Goal: Transaction & Acquisition: Purchase product/service

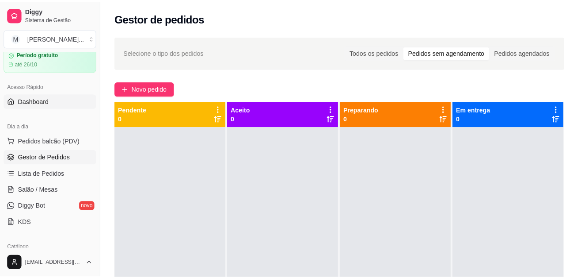
scroll to position [88, 0]
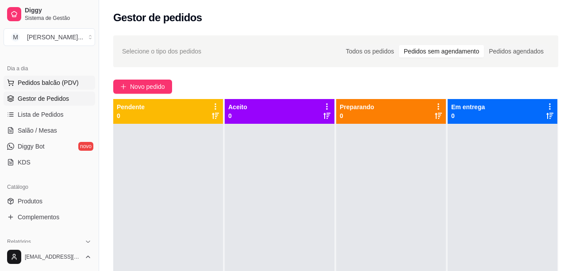
click at [62, 82] on span "Pedidos balcão (PDV)" at bounding box center [48, 82] width 61 height 9
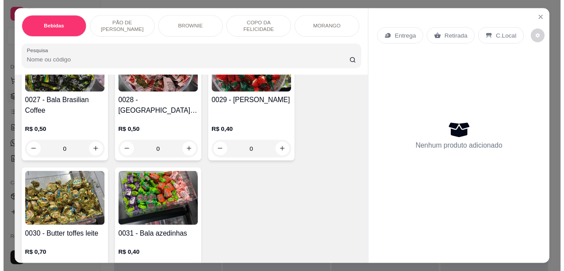
scroll to position [2411, 0]
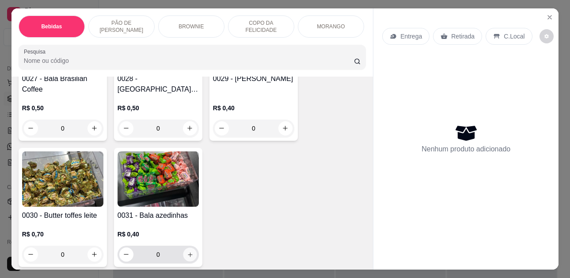
click at [187, 251] on icon "increase-product-quantity" at bounding box center [190, 254] width 7 height 7
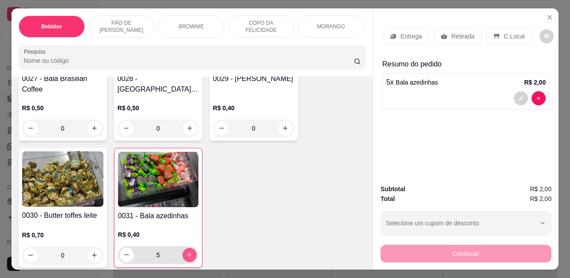
click at [186, 251] on icon "increase-product-quantity" at bounding box center [189, 254] width 7 height 7
click at [187, 252] on icon "increase-product-quantity" at bounding box center [190, 255] width 7 height 7
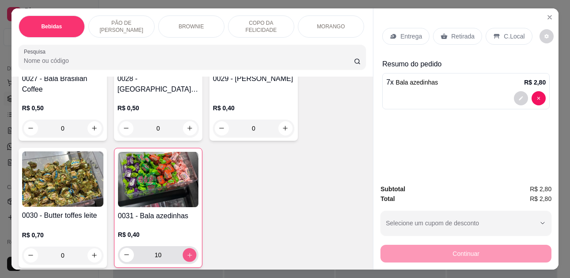
click at [187, 252] on icon "increase-product-quantity" at bounding box center [190, 255] width 7 height 7
click at [189, 252] on icon "increase-product-quantity" at bounding box center [190, 255] width 7 height 7
click at [123, 253] on button "decrease-product-quantity" at bounding box center [127, 255] width 14 height 14
click at [187, 252] on icon "increase-product-quantity" at bounding box center [190, 255] width 7 height 7
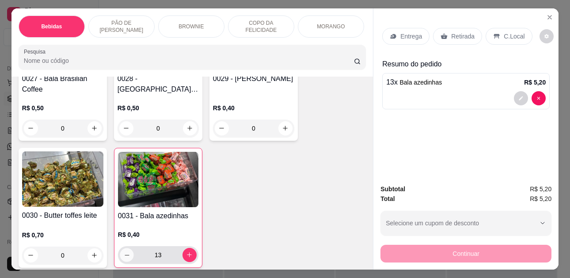
click at [126, 252] on icon "decrease-product-quantity" at bounding box center [127, 255] width 7 height 7
click at [187, 252] on icon "increase-product-quantity" at bounding box center [190, 255] width 7 height 7
click at [183, 248] on button "increase-product-quantity" at bounding box center [190, 255] width 14 height 14
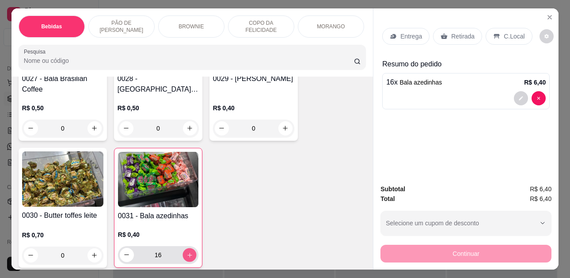
click at [183, 248] on button "increase-product-quantity" at bounding box center [190, 255] width 14 height 14
type input "20"
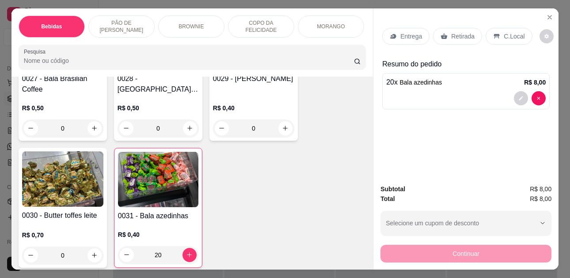
click at [462, 37] on p "Retirada" at bounding box center [462, 36] width 23 height 9
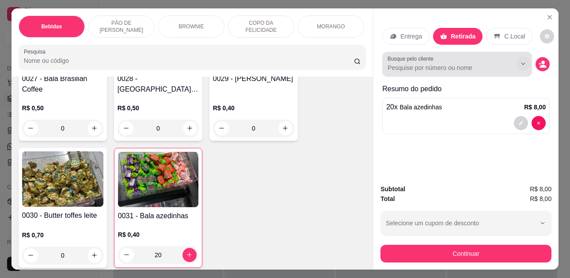
click at [523, 61] on icon "Show suggestions" at bounding box center [523, 63] width 7 height 7
drag, startPoint x: 406, startPoint y: 59, endPoint x: 402, endPoint y: 72, distance: 14.0
click at [402, 72] on div "Busque pelo cliente" at bounding box center [457, 64] width 150 height 25
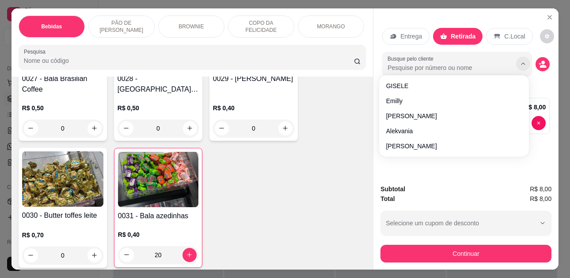
click at [519, 57] on button "Show suggestions" at bounding box center [523, 64] width 14 height 14
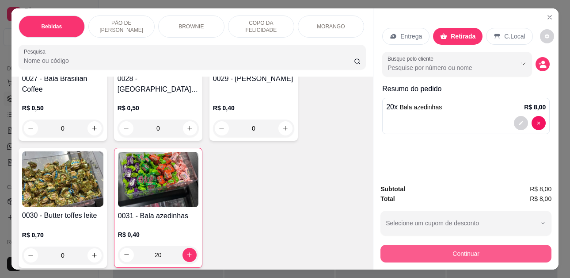
click at [467, 249] on button "Continuar" at bounding box center [466, 253] width 171 height 18
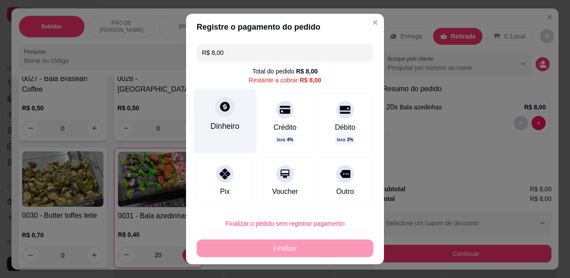
click at [217, 114] on div at bounding box center [224, 106] width 19 height 19
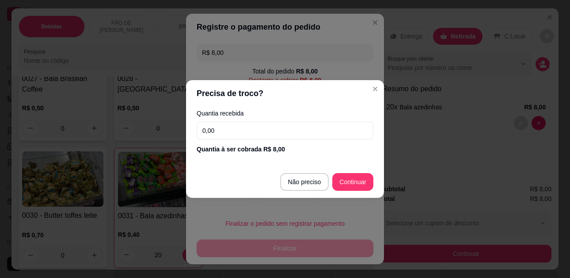
click at [264, 135] on input "0,00" at bounding box center [285, 131] width 177 height 18
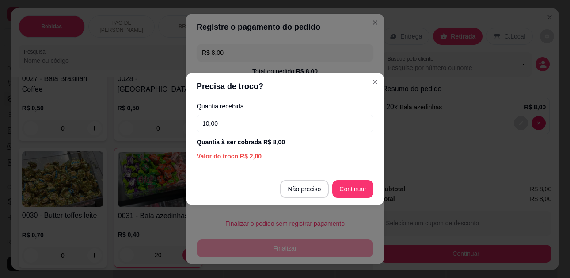
type input "10,00"
click at [343, 181] on footer "Não preciso Continuar" at bounding box center [285, 189] width 198 height 32
type input "R$ 0,00"
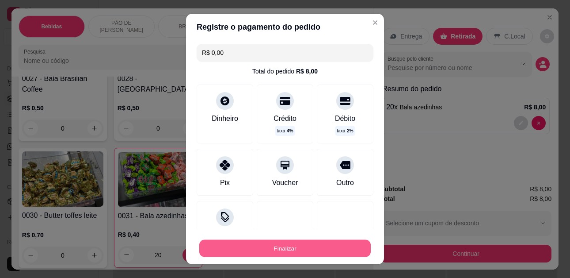
click at [242, 243] on button "Finalizar" at bounding box center [285, 247] width 172 height 17
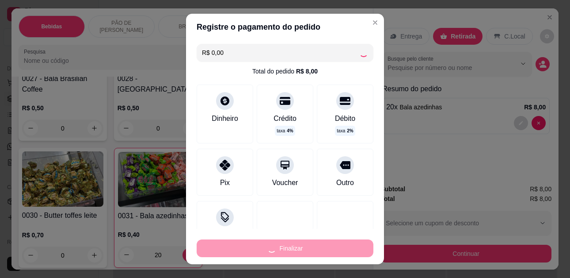
type input "0"
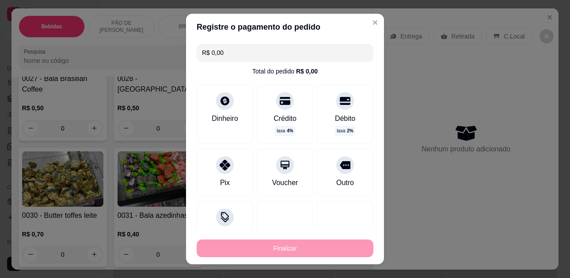
type input "-R$ 8,00"
